Goal: Navigation & Orientation: Find specific page/section

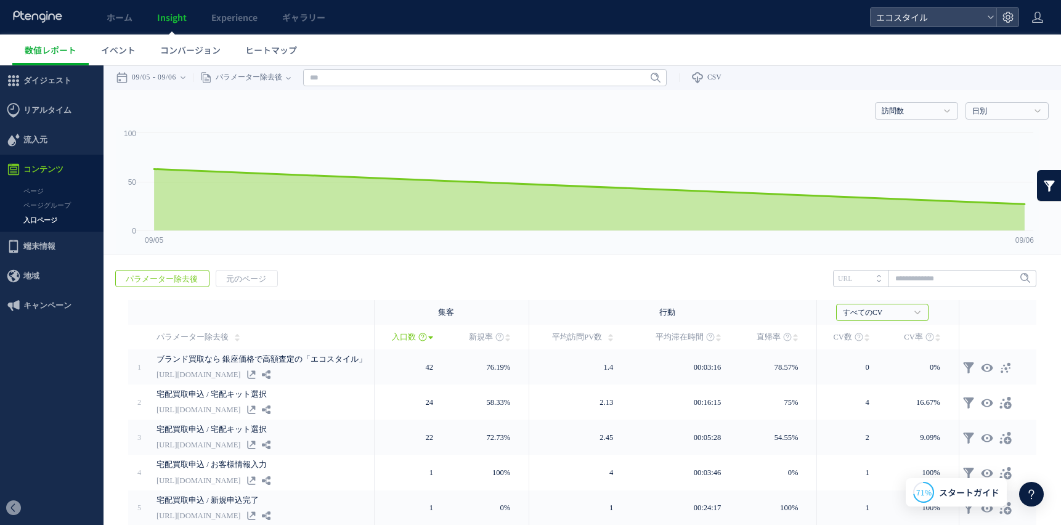
scroll to position [55, 0]
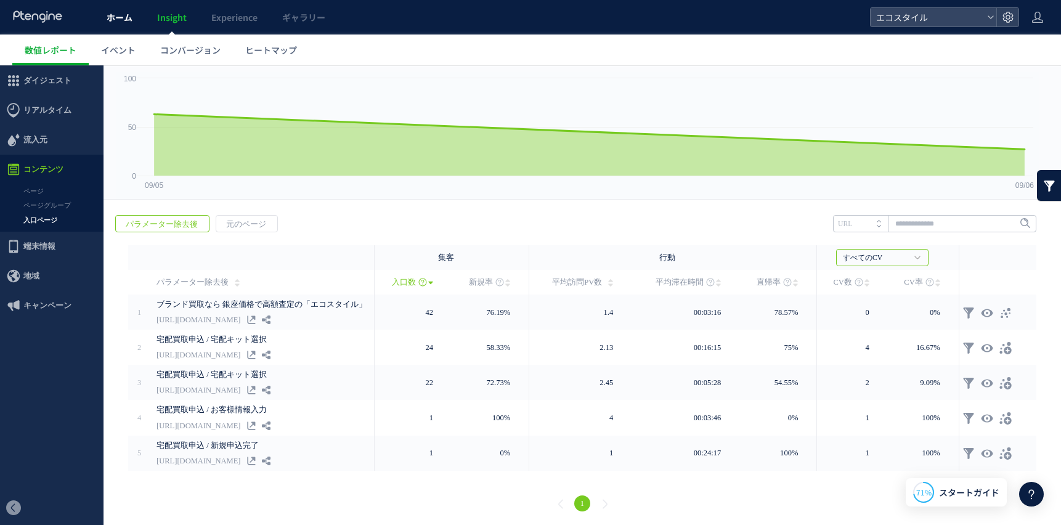
click at [121, 15] on span "ホーム" at bounding box center [120, 17] width 26 height 12
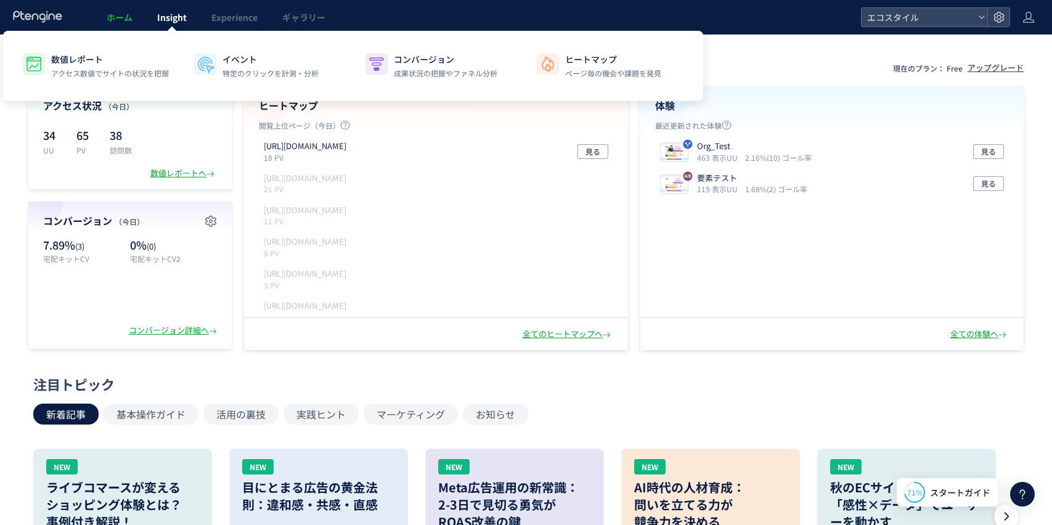
click at [161, 17] on span "Insight" at bounding box center [172, 17] width 30 height 12
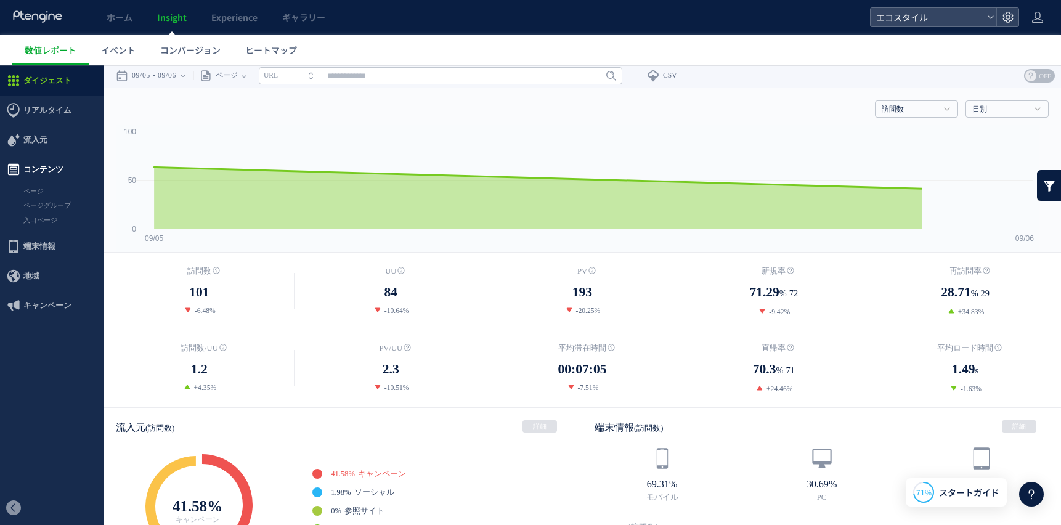
scroll to position [2, 0]
click at [41, 218] on link "入口ページ" at bounding box center [52, 220] width 104 height 14
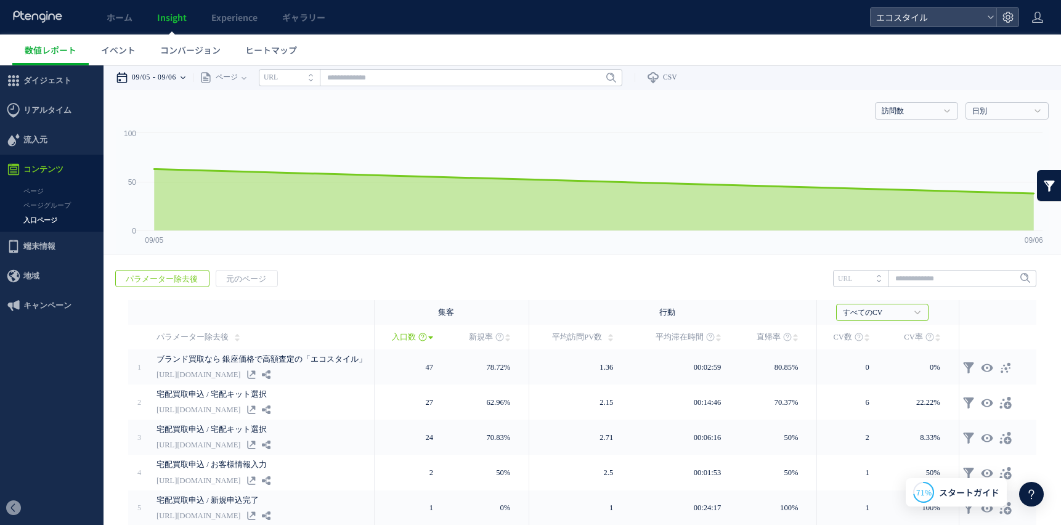
click at [170, 83] on time "09/06" at bounding box center [167, 77] width 18 height 25
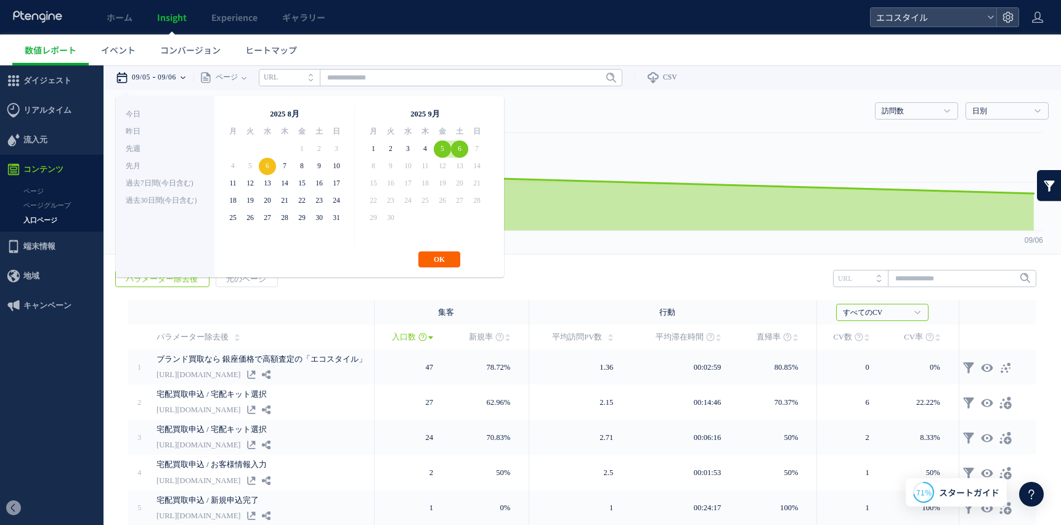
click at [454, 256] on button "OK" at bounding box center [439, 259] width 42 height 16
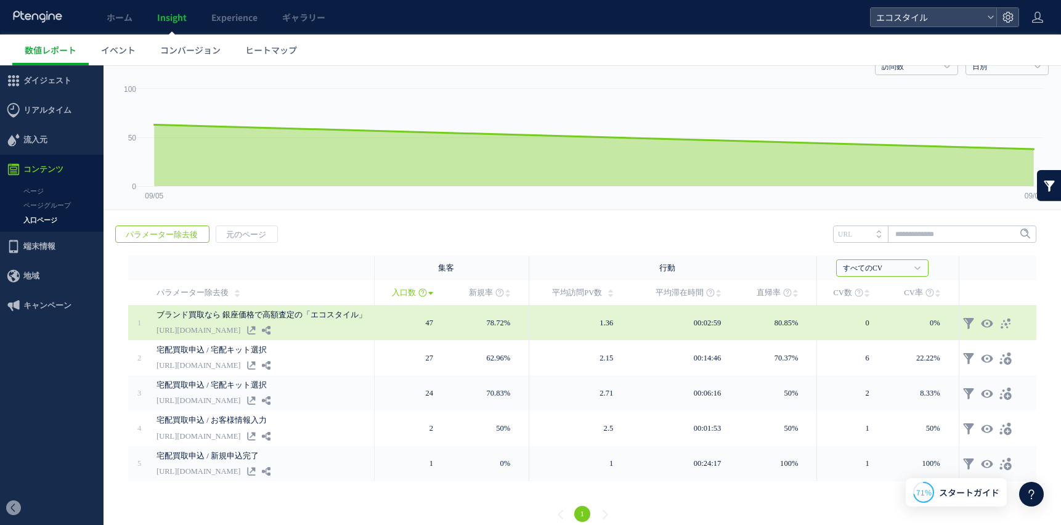
scroll to position [55, 0]
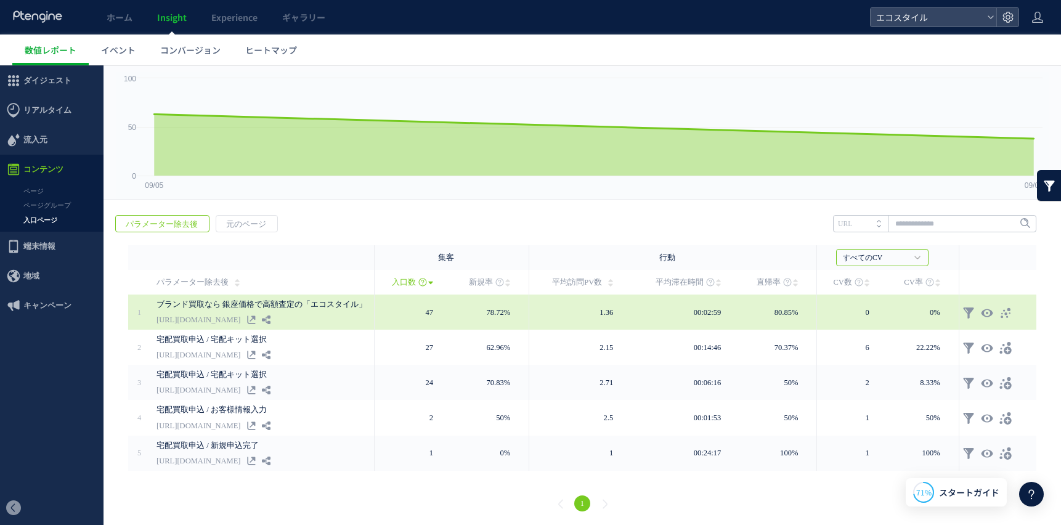
click at [367, 311] on link "ブランド買取なら 銀座価格で高額査定の「エコスタイル」" at bounding box center [262, 304] width 210 height 15
click at [256, 320] on icon at bounding box center [251, 320] width 9 height 9
click at [1005, 309] on div at bounding box center [998, 312] width 71 height 22
click at [1011, 312] on icon at bounding box center [1006, 313] width 12 height 12
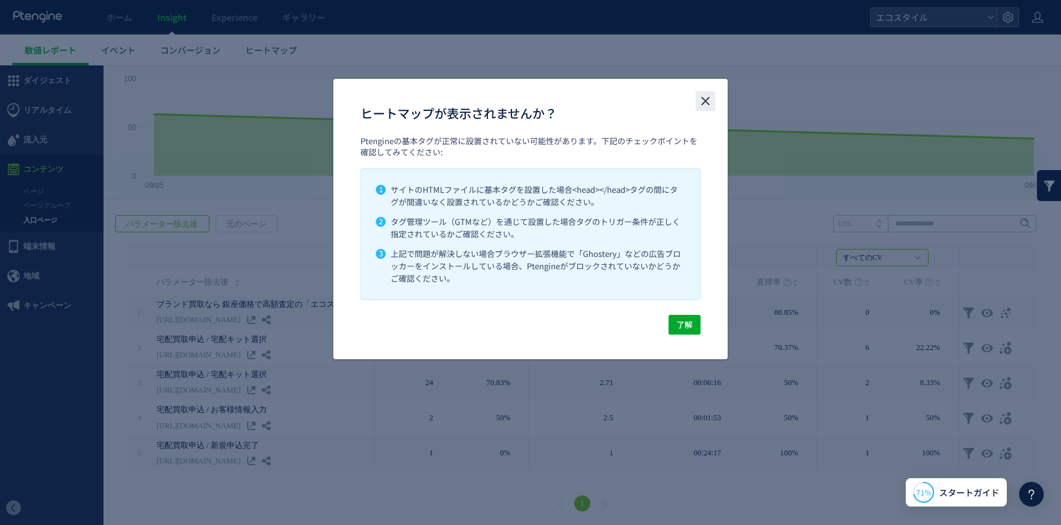
click at [709, 94] on icon "close" at bounding box center [705, 101] width 15 height 15
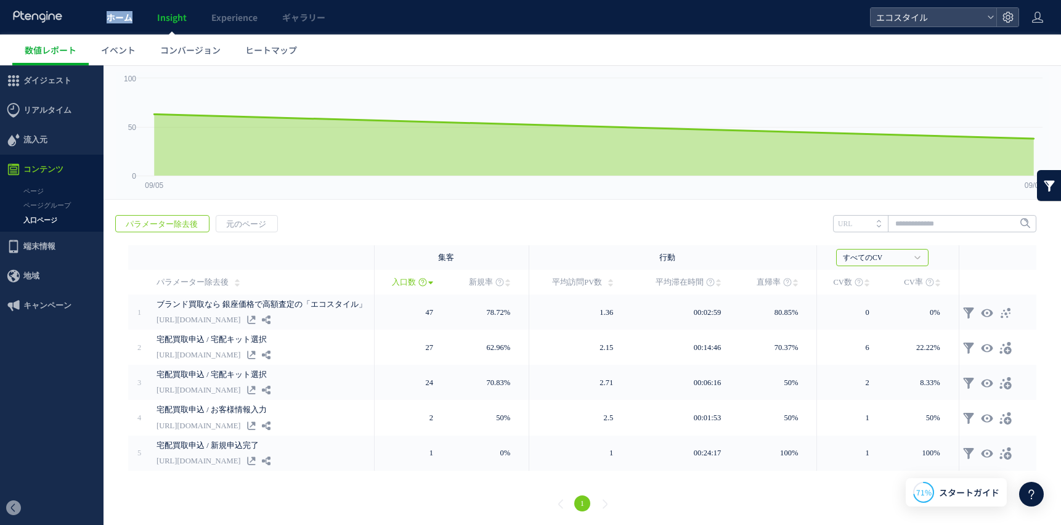
click at [136, 10] on link "ホーム" at bounding box center [119, 17] width 51 height 35
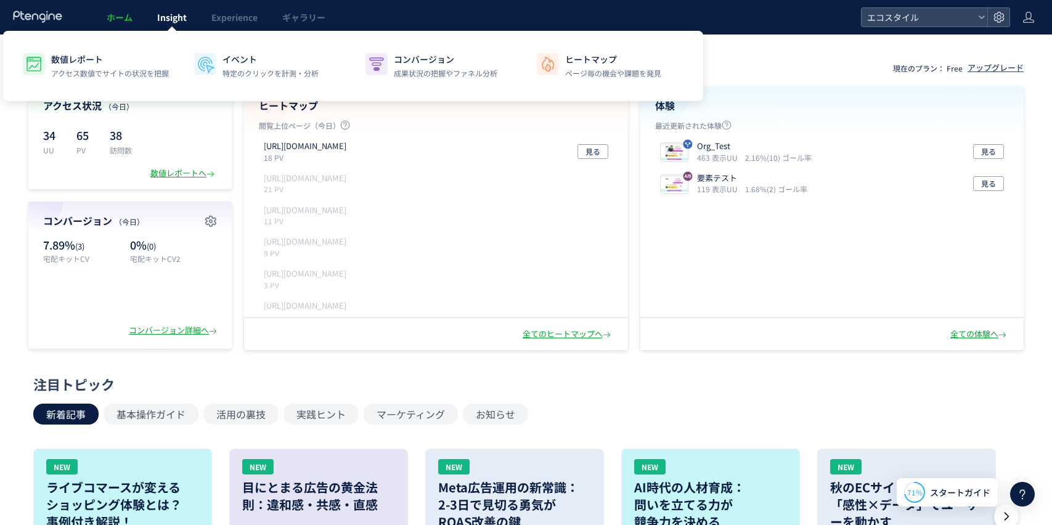
click at [168, 11] on span "Insight" at bounding box center [172, 17] width 30 height 12
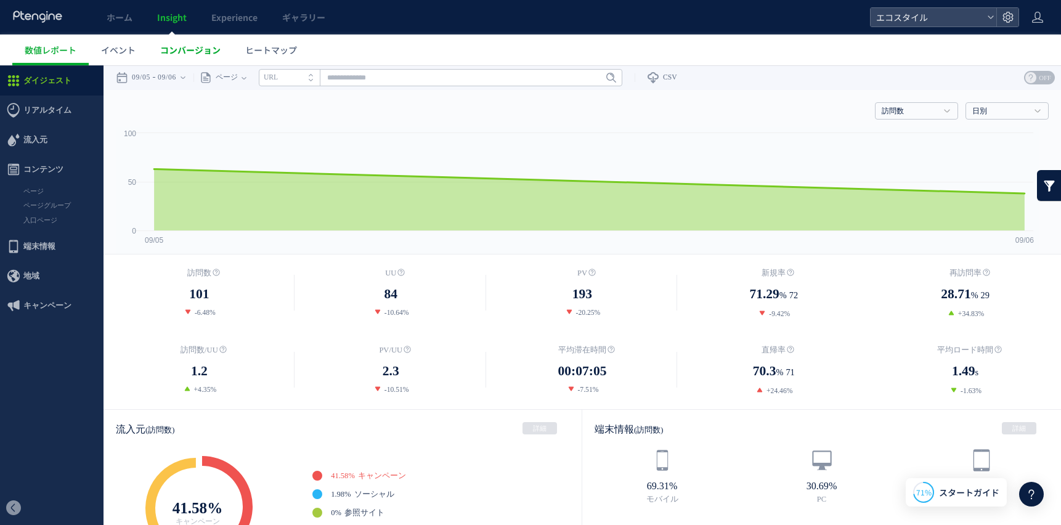
click at [164, 39] on link "コンバージョン" at bounding box center [190, 50] width 85 height 31
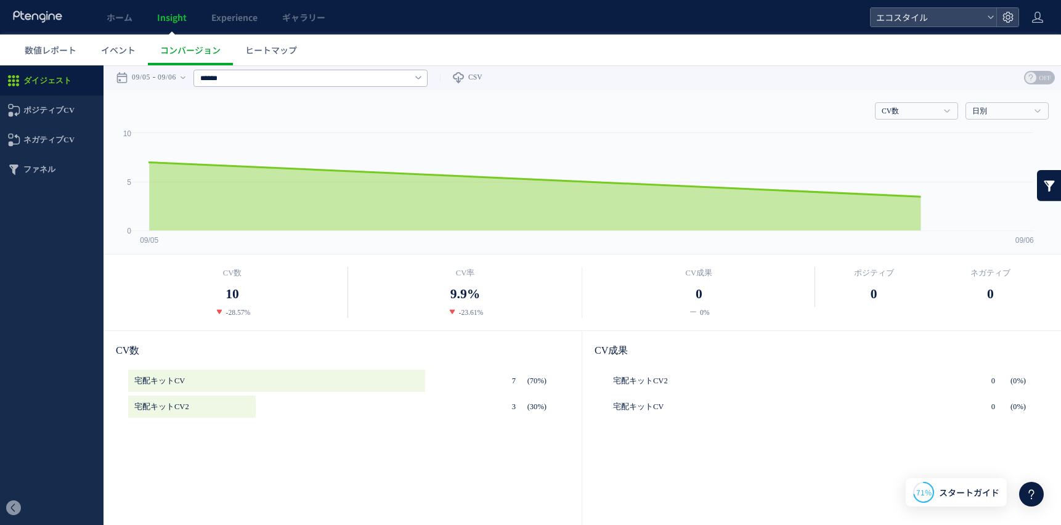
click at [94, 44] on link "イベント" at bounding box center [118, 50] width 59 height 31
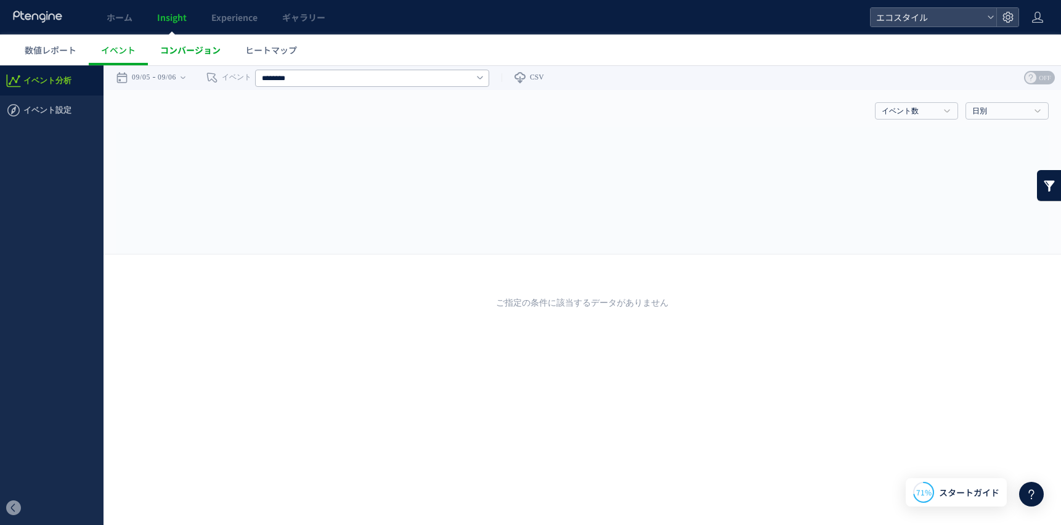
click at [184, 46] on span "コンバージョン" at bounding box center [190, 50] width 60 height 12
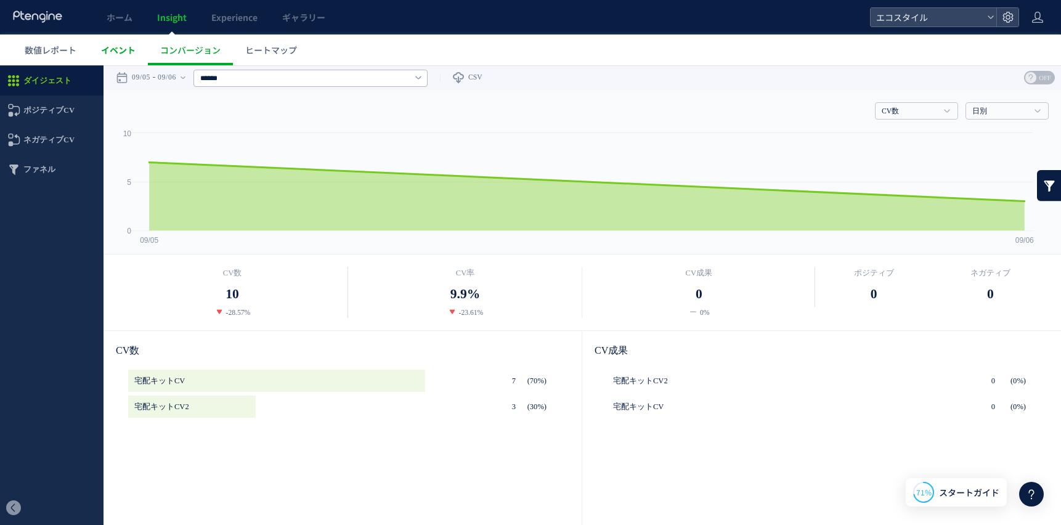
click at [121, 49] on span "イベント" at bounding box center [118, 50] width 35 height 12
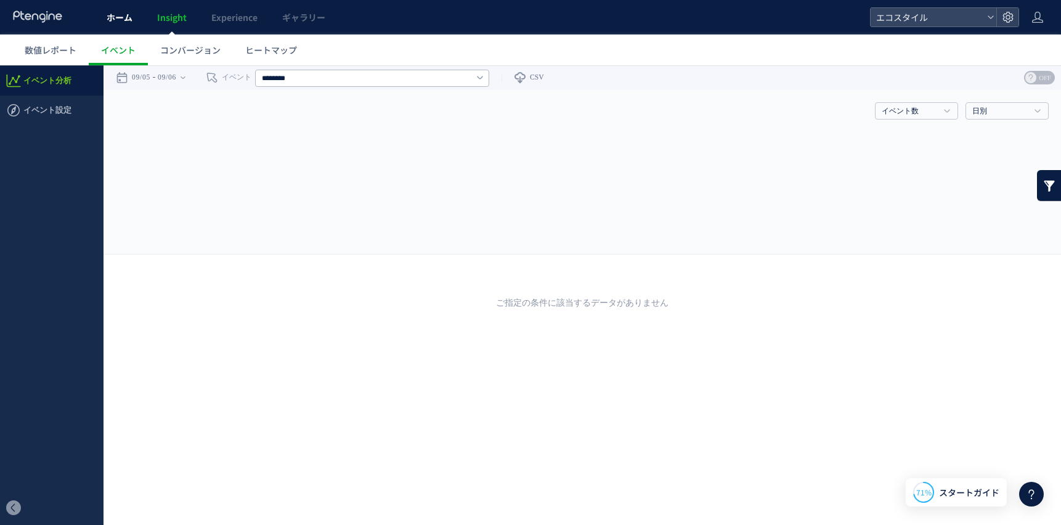
click at [138, 13] on link "ホーム" at bounding box center [119, 17] width 51 height 35
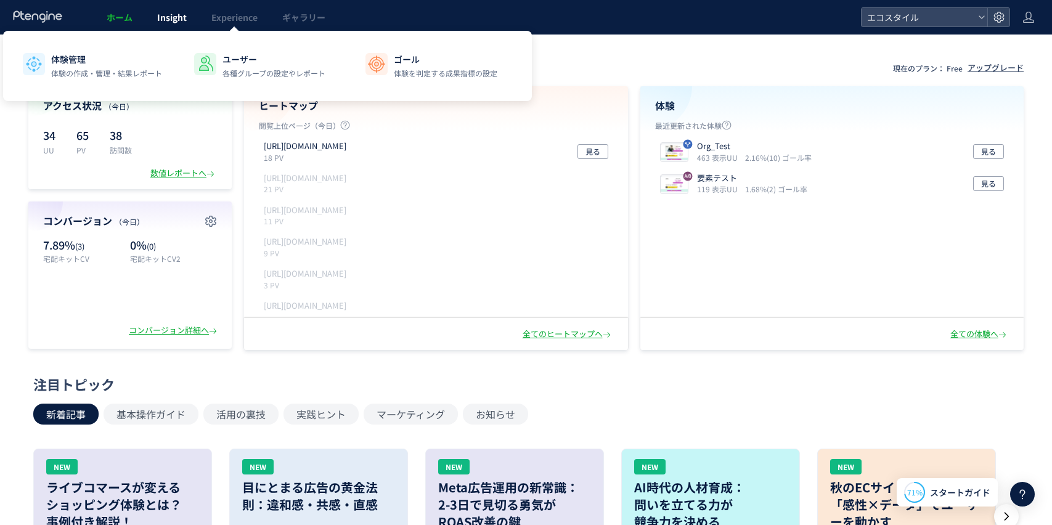
click at [160, 18] on span "Insight" at bounding box center [172, 17] width 30 height 12
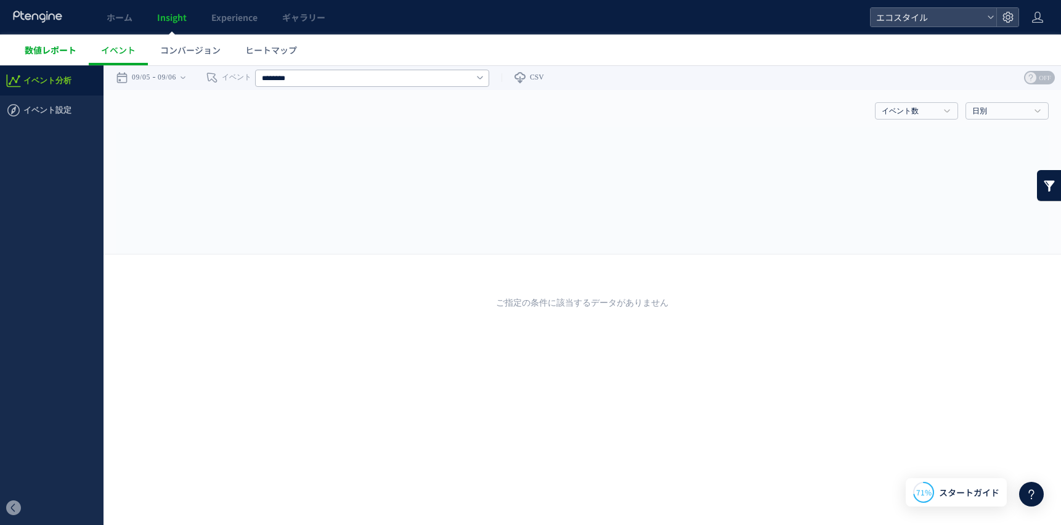
click at [41, 49] on span "数値レポート" at bounding box center [51, 50] width 52 height 12
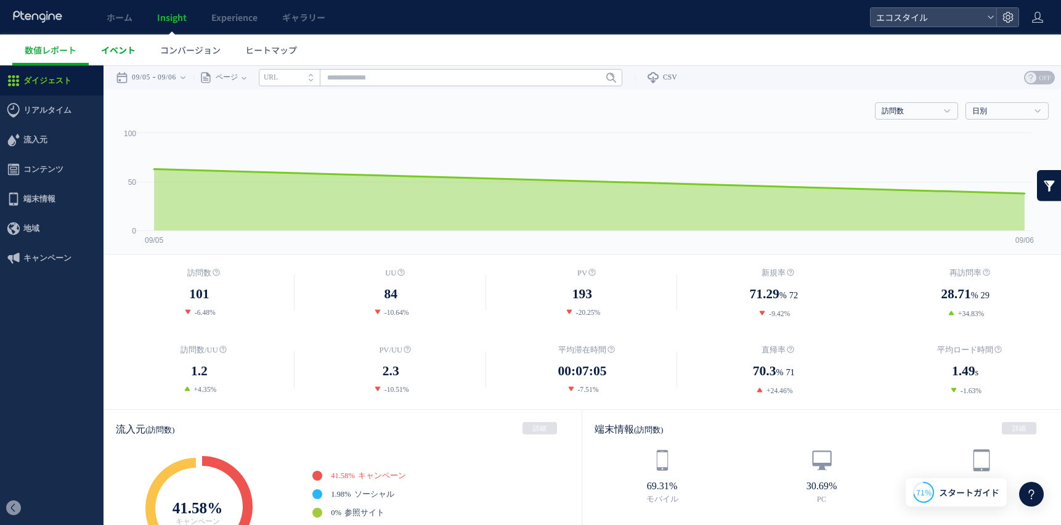
click at [130, 42] on link "イベント" at bounding box center [118, 50] width 59 height 31
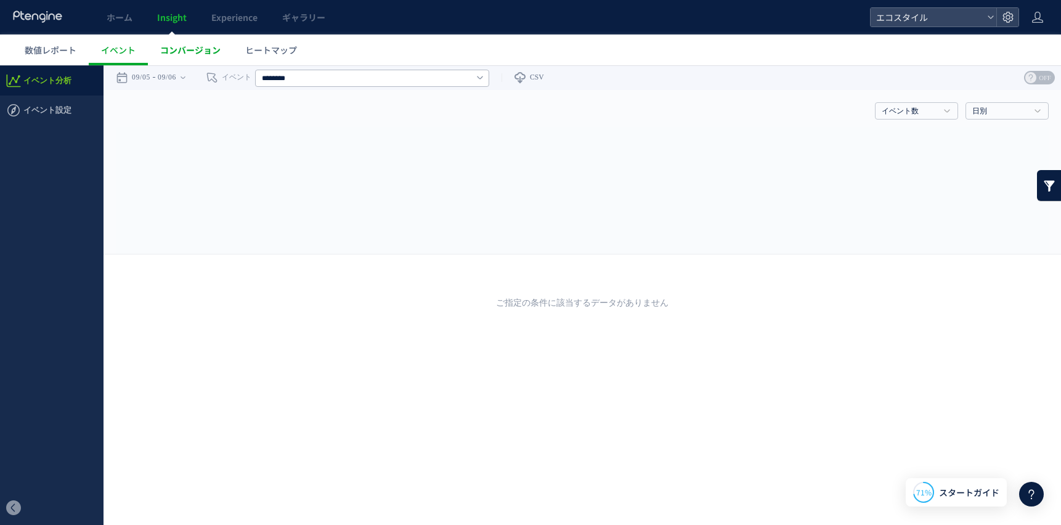
click at [187, 47] on span "コンバージョン" at bounding box center [190, 50] width 60 height 12
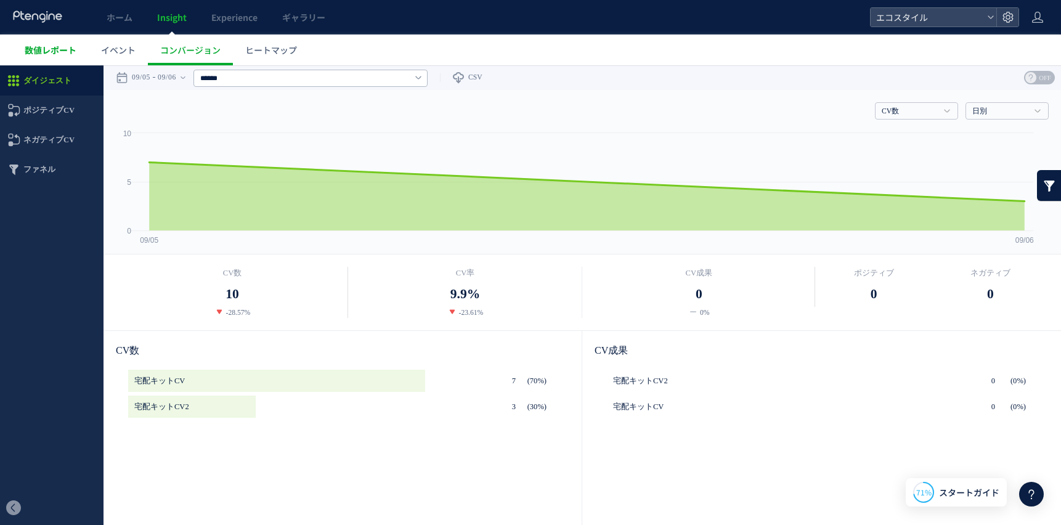
click at [69, 46] on span "数値レポート" at bounding box center [51, 50] width 52 height 12
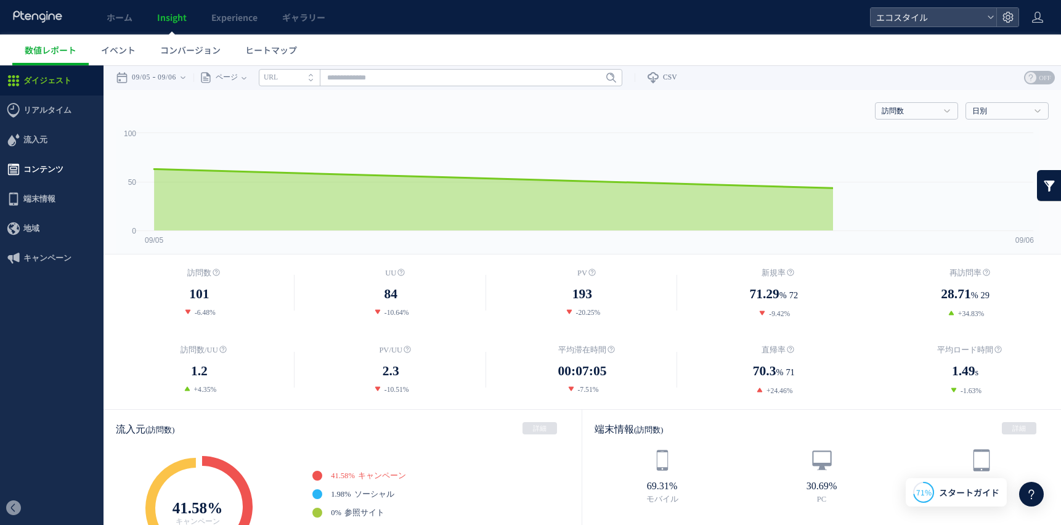
click at [41, 157] on span "コンテンツ" at bounding box center [43, 170] width 40 height 30
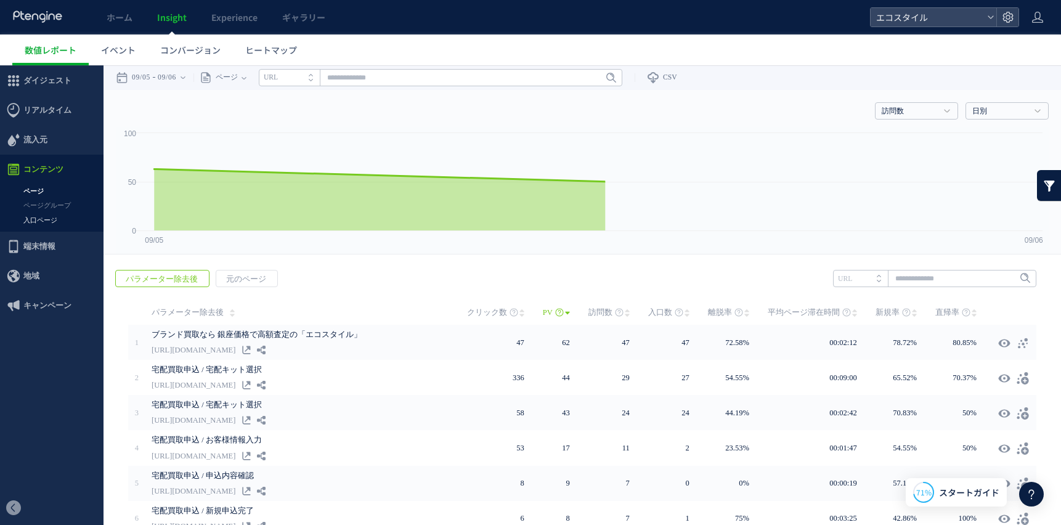
click at [27, 217] on link "入口ページ" at bounding box center [52, 220] width 104 height 14
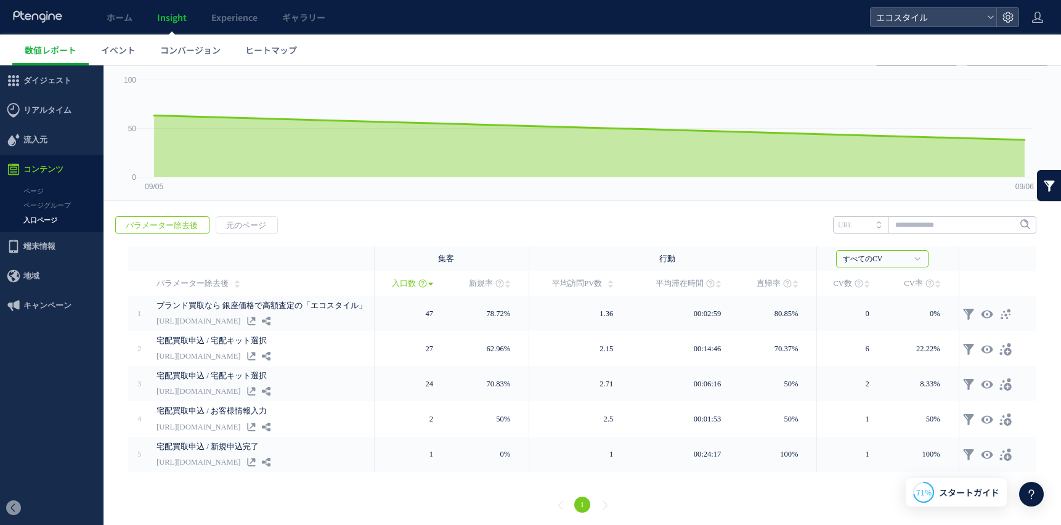
scroll to position [55, 0]
